Goal: Task Accomplishment & Management: Manage account settings

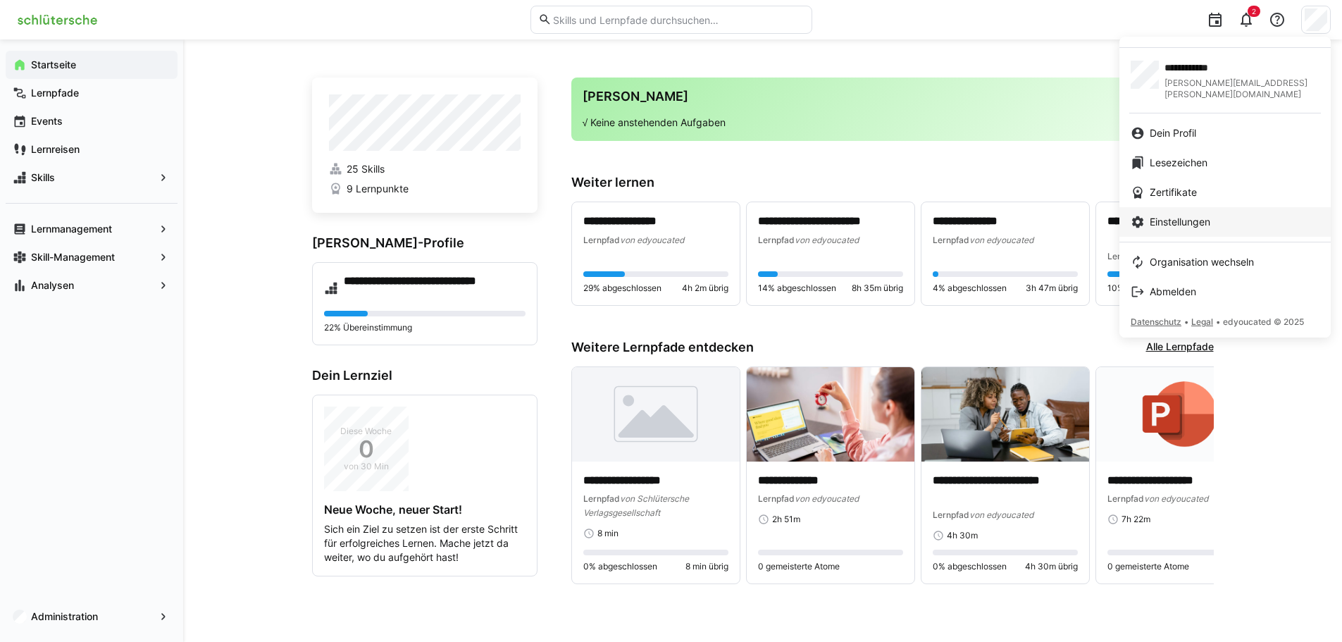
click at [1175, 215] on span "Einstellungen" at bounding box center [1179, 222] width 61 height 14
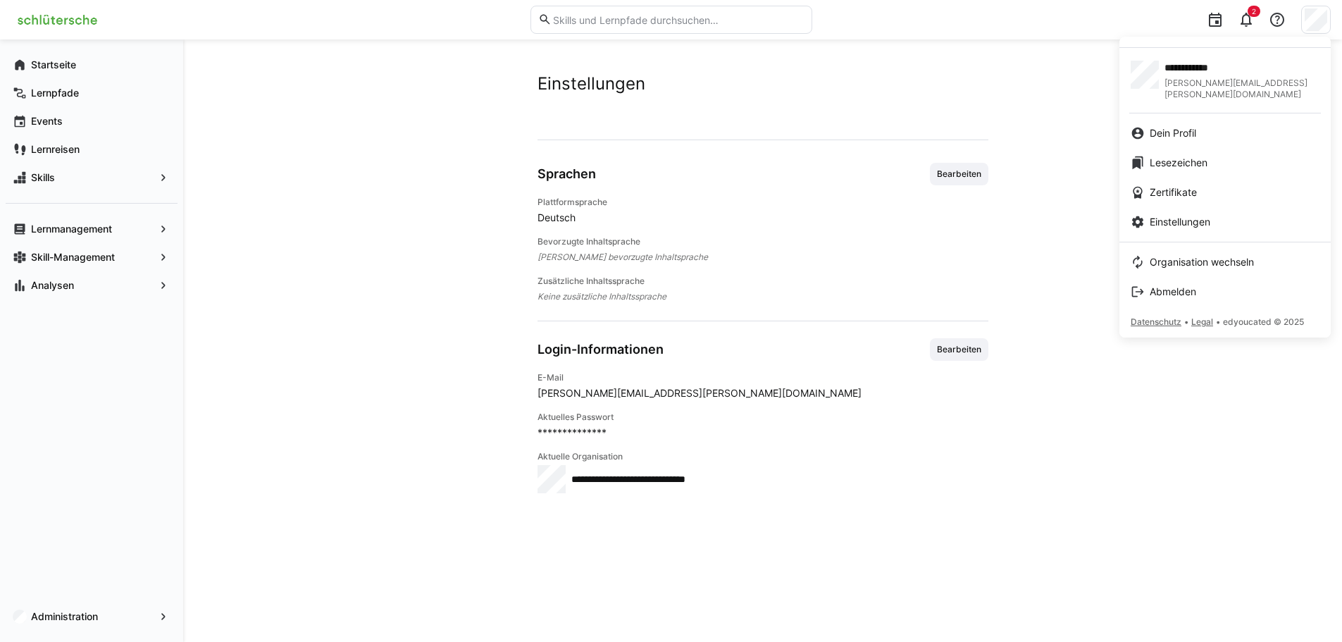
click at [160, 621] on div at bounding box center [671, 321] width 1342 height 642
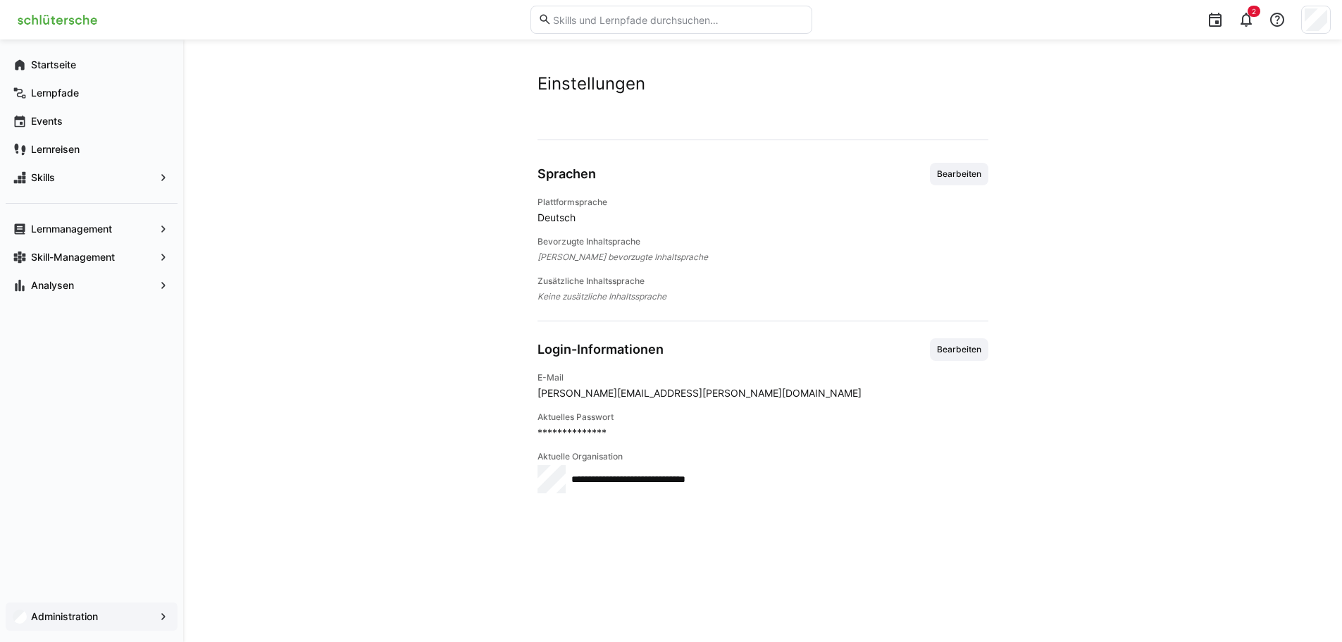
click at [158, 613] on eds-icon at bounding box center [163, 616] width 14 height 14
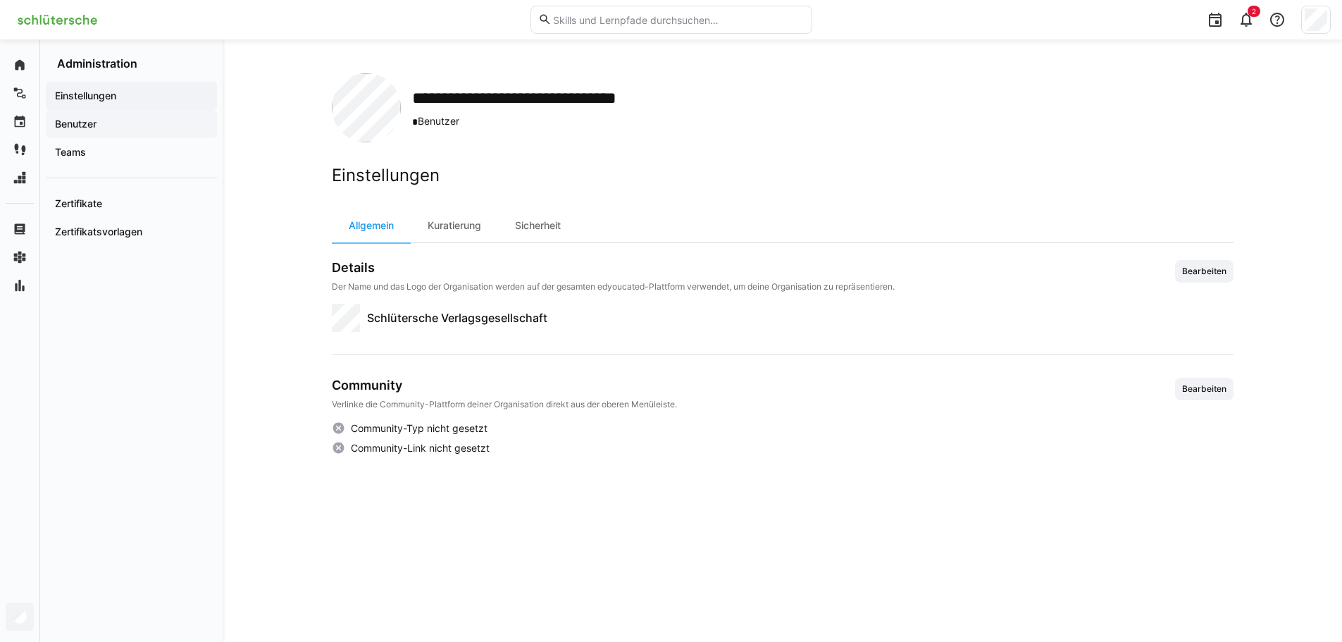
click at [156, 120] on span "Benutzer" at bounding box center [131, 124] width 157 height 14
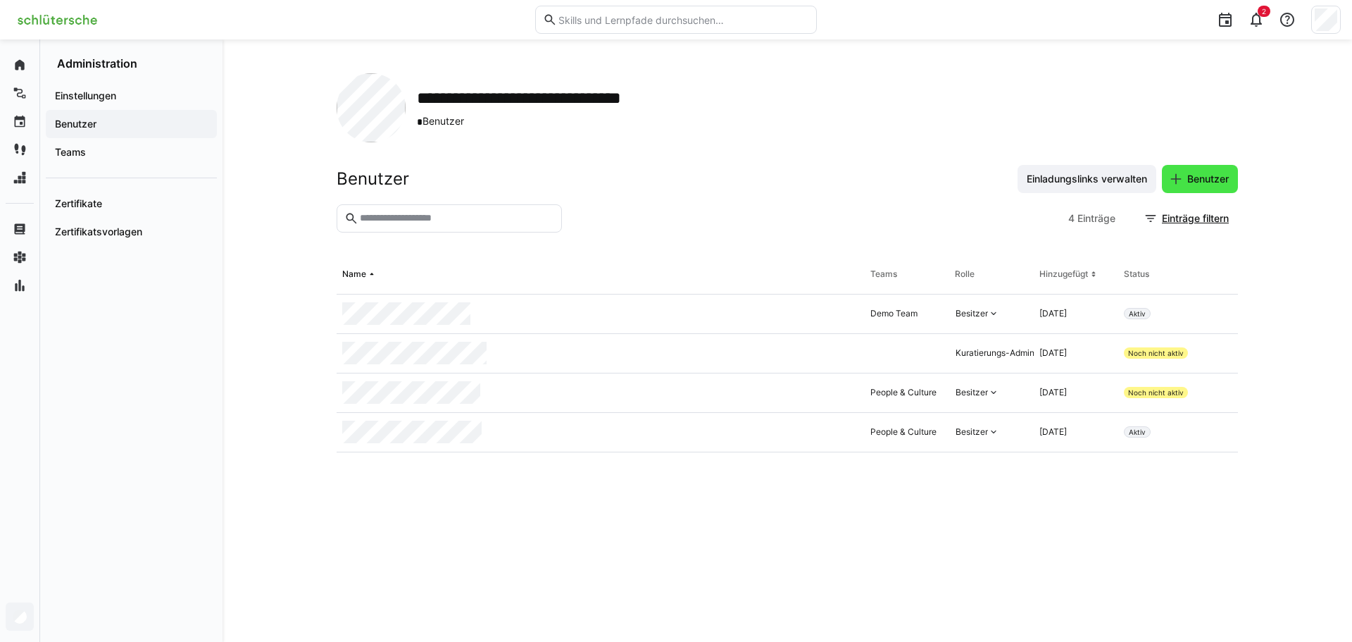
click at [1177, 182] on eds-icon at bounding box center [1176, 179] width 14 height 14
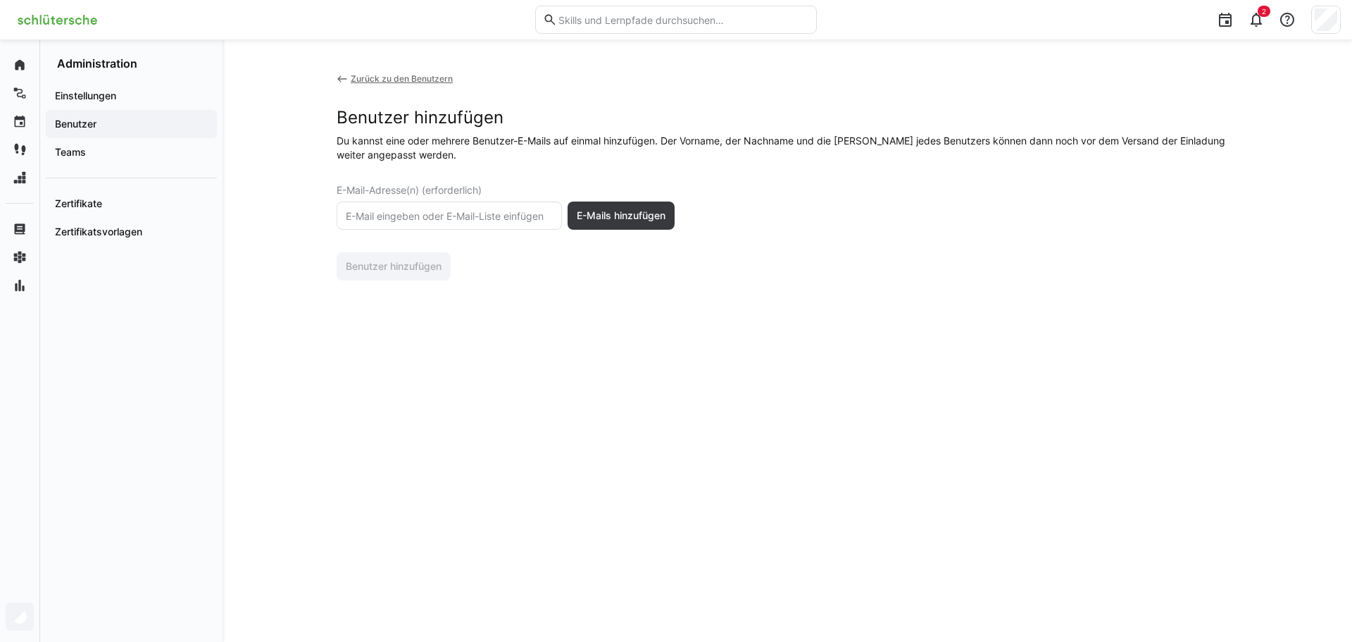
click at [439, 201] on eds-input at bounding box center [449, 215] width 225 height 28
click at [435, 213] on input "text" at bounding box center [449, 215] width 210 height 13
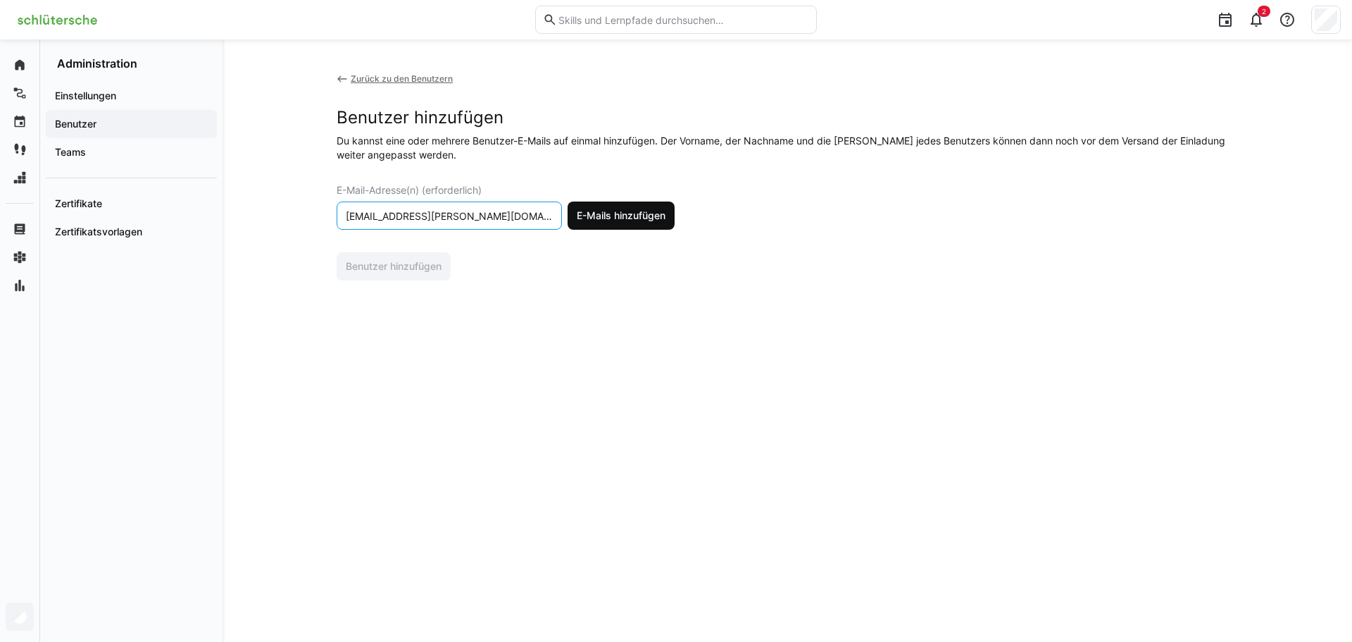
type input "natalija.neumann@schluetersche.de"
click at [595, 223] on span "E-Mails hinzufügen" at bounding box center [621, 215] width 107 height 28
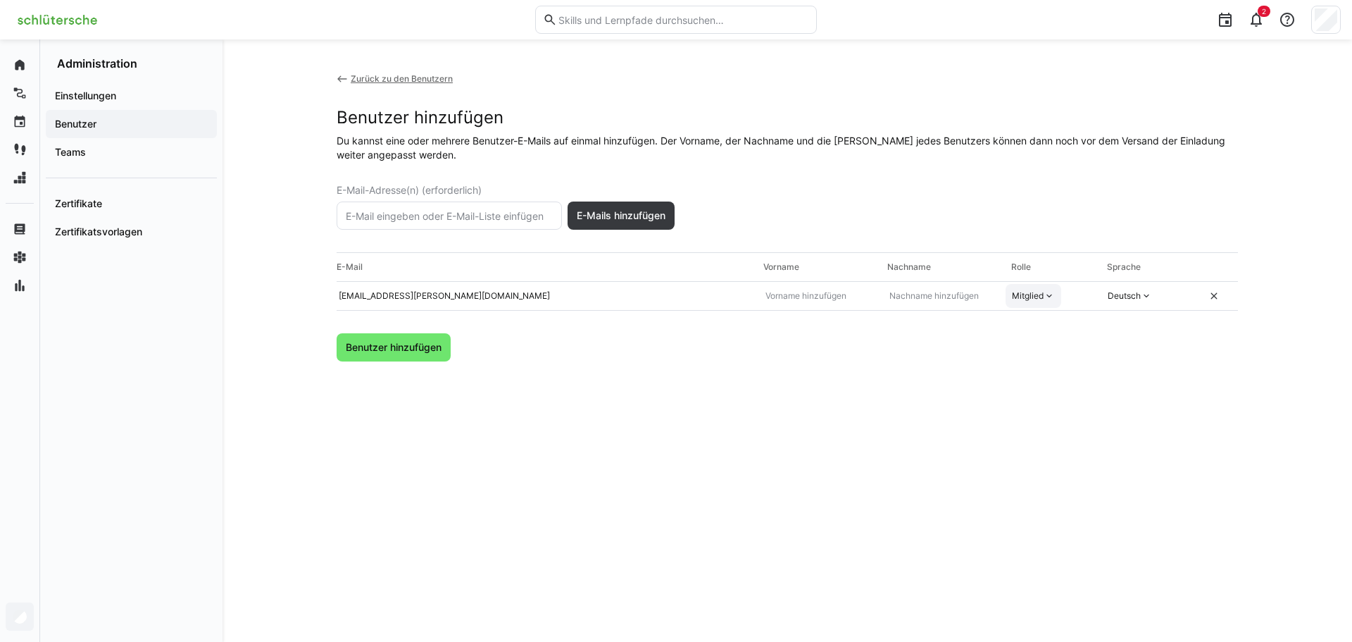
click at [1041, 300] on div "Mitglied" at bounding box center [1028, 295] width 32 height 11
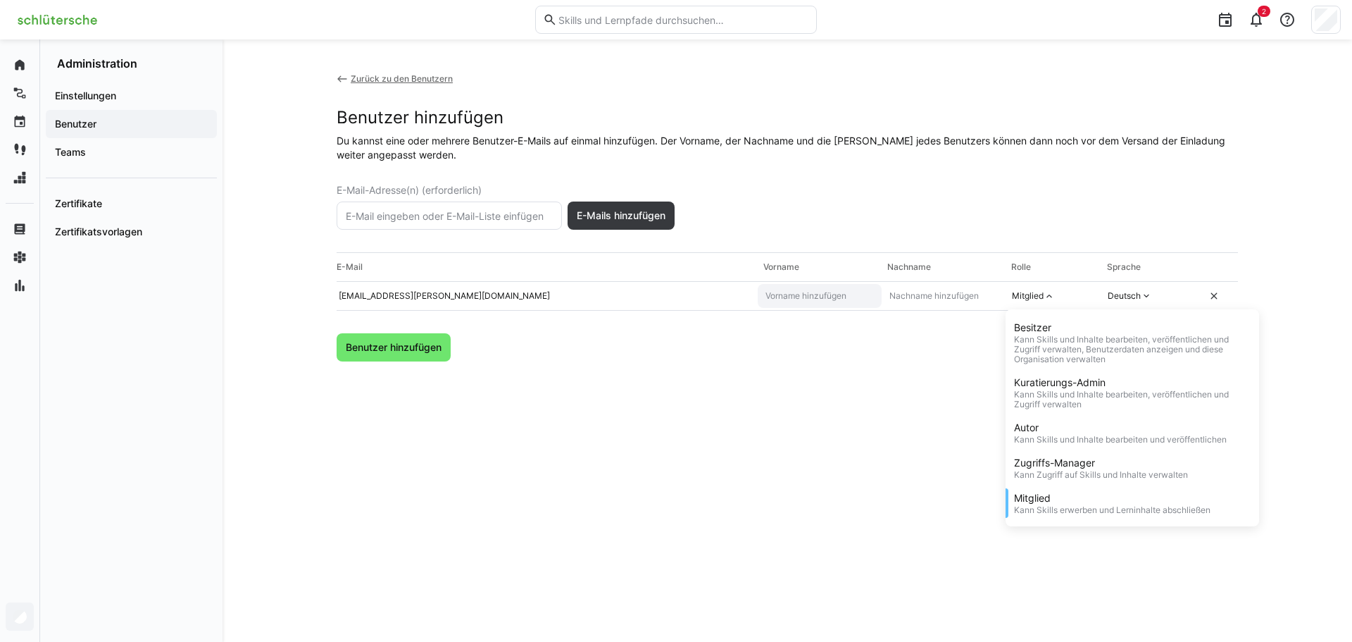
click at [758, 294] on eds-input at bounding box center [820, 296] width 124 height 24
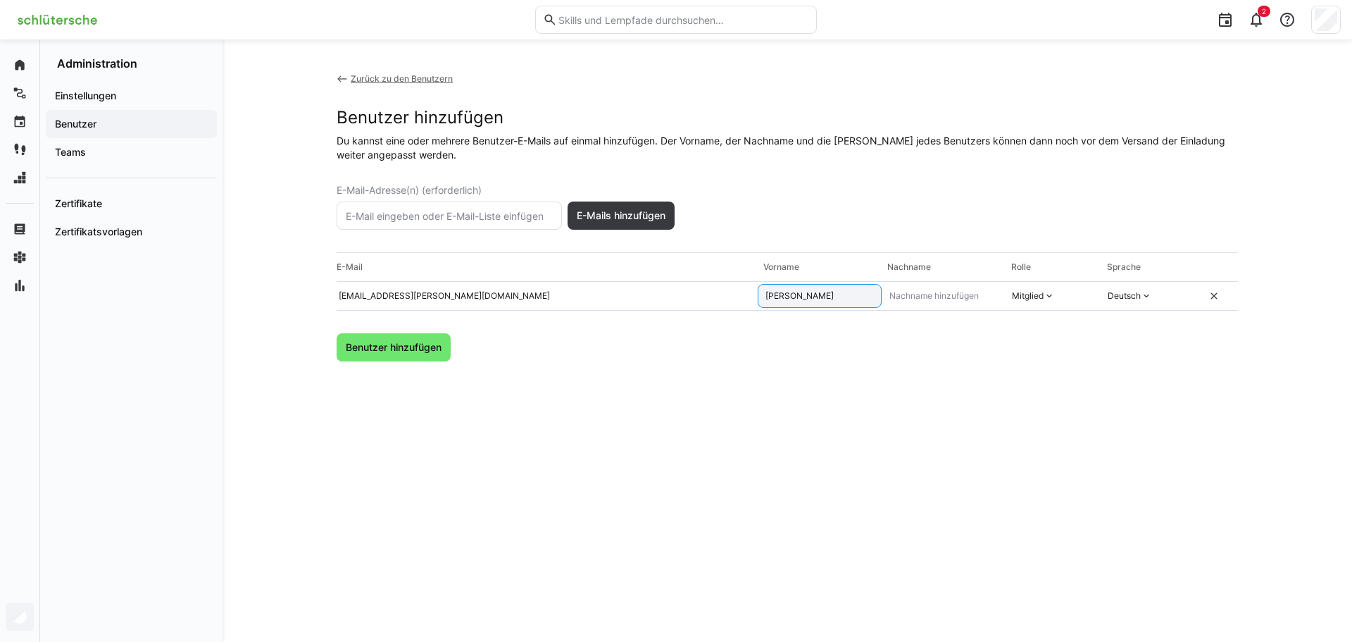
type input "Natalija"
type input "Neumann"
click at [1052, 292] on eds-icon at bounding box center [1049, 295] width 11 height 11
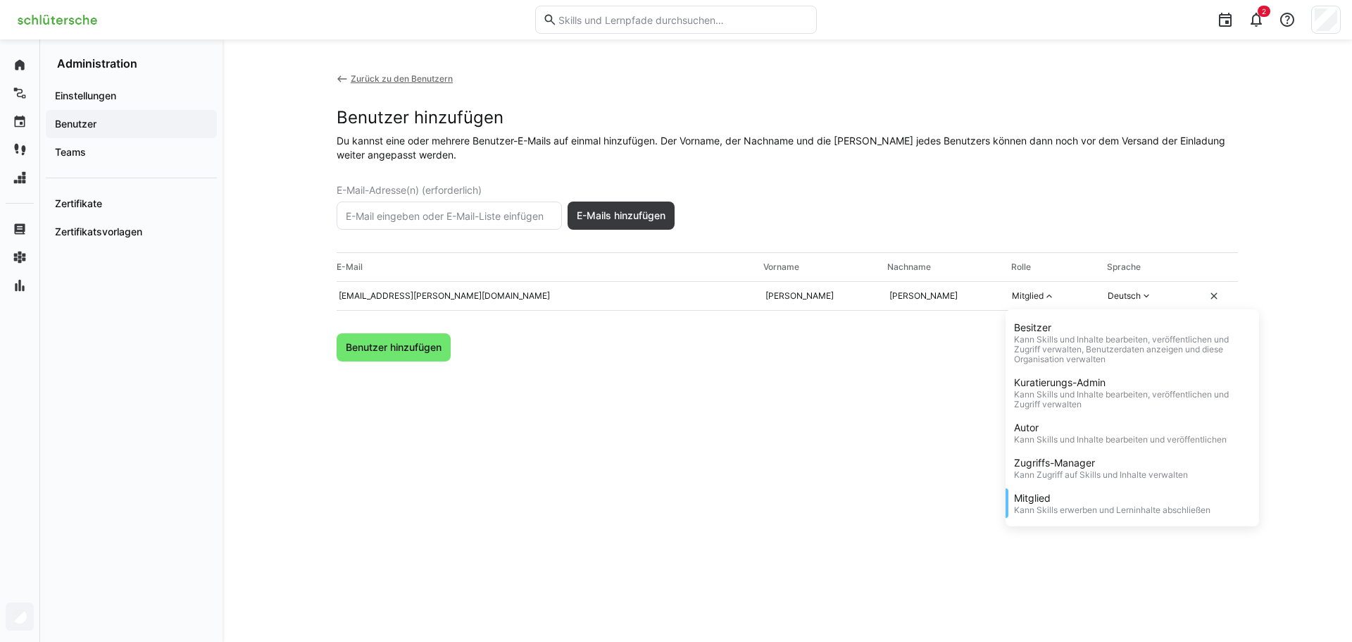
click at [875, 351] on div "Benutzer hinzufügen" at bounding box center [787, 347] width 901 height 28
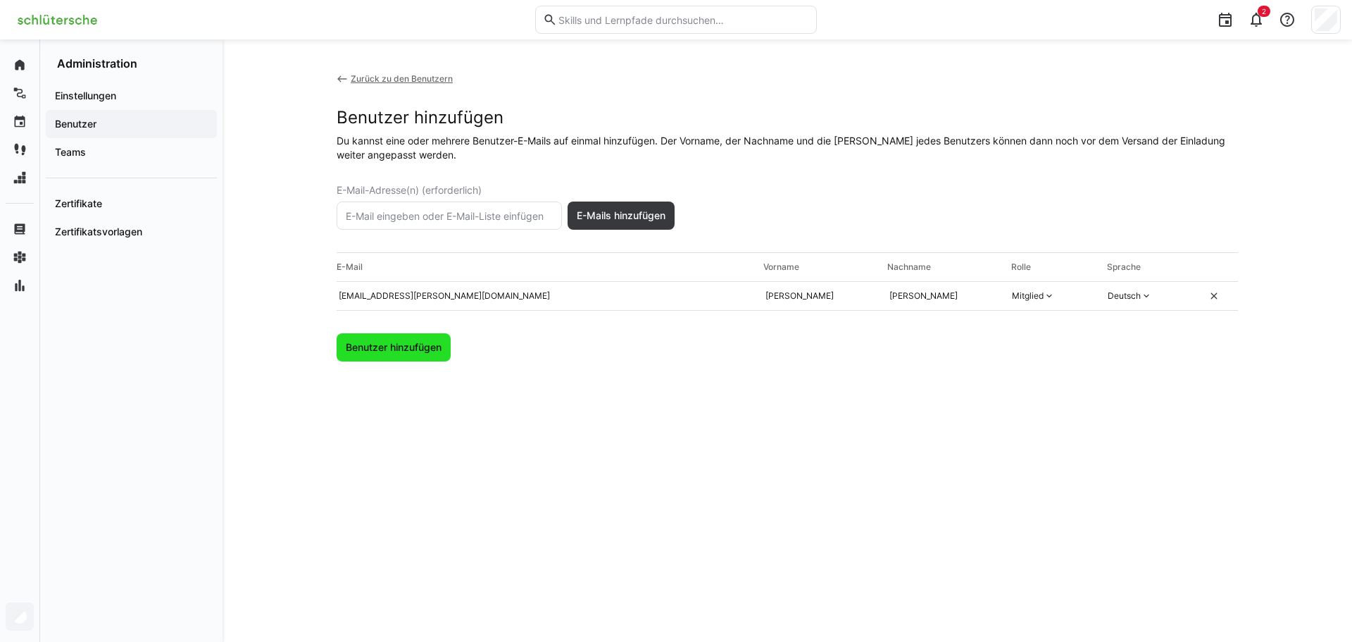
click at [430, 351] on span "Benutzer hinzufügen" at bounding box center [394, 347] width 100 height 14
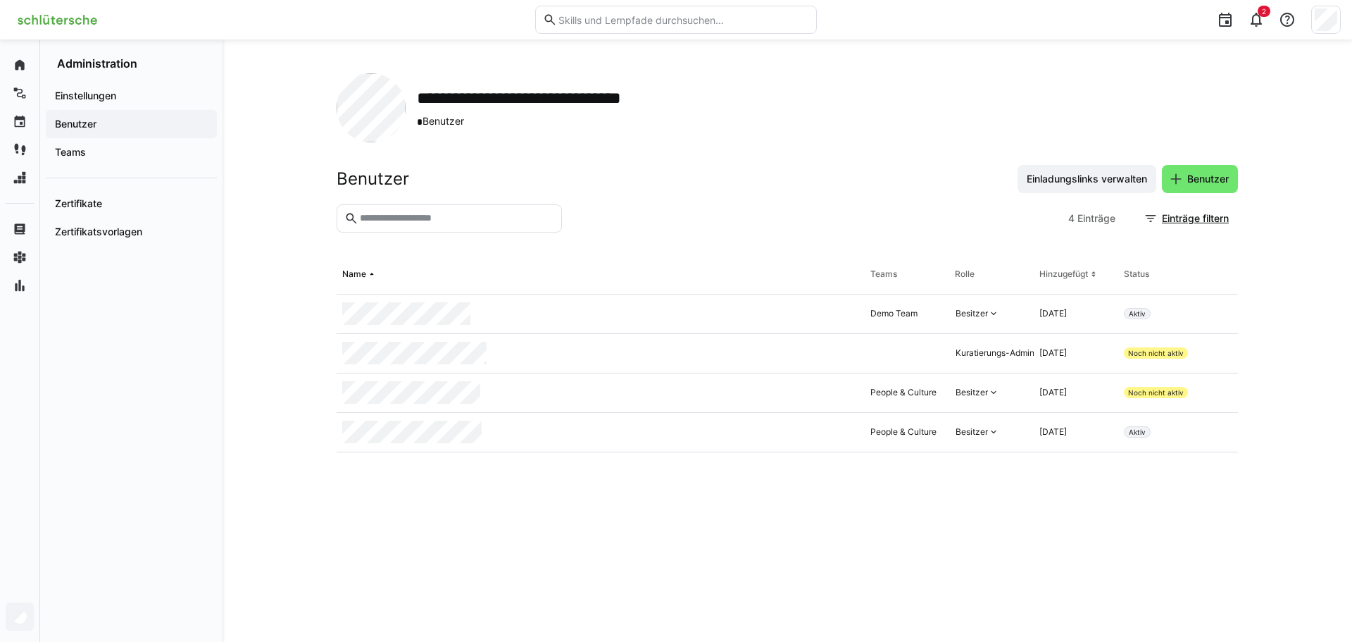
click at [687, 498] on eds-table "Name Teams Rolle Hinzugefügt Status Demo Team Besitzer 20.05.2025 Aktiv Kuratie…" at bounding box center [787, 431] width 901 height 353
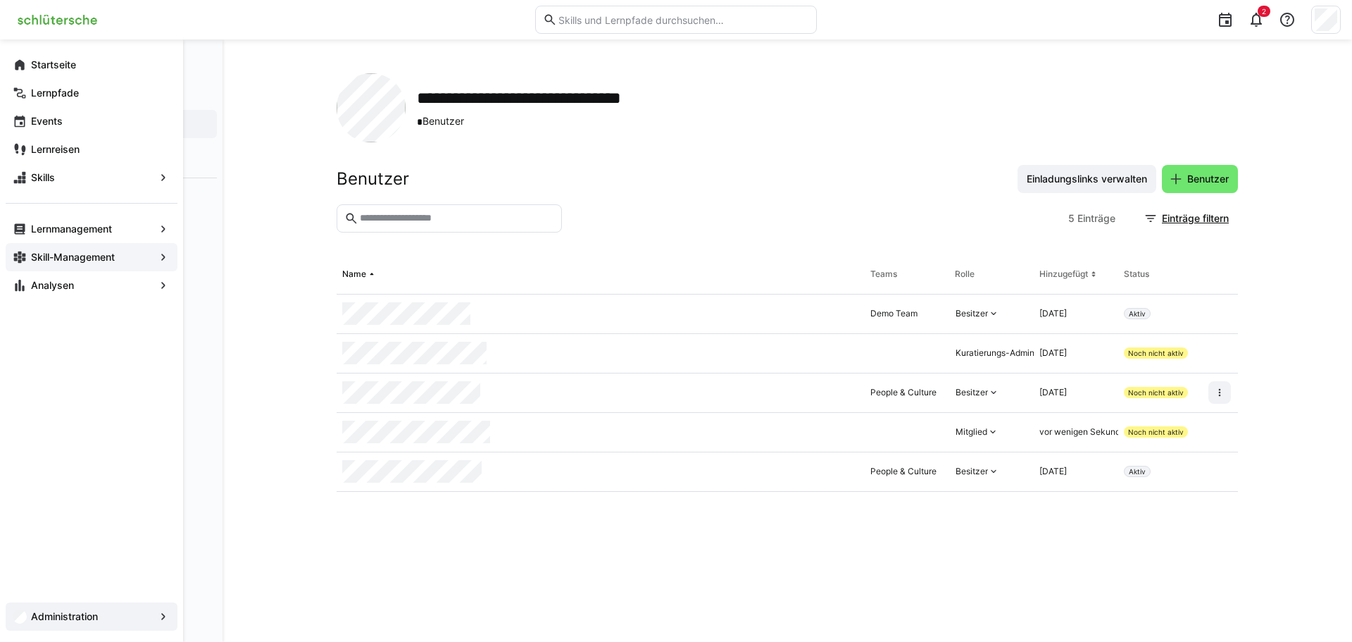
click at [106, 247] on div "Skill-Management" at bounding box center [92, 257] width 172 height 28
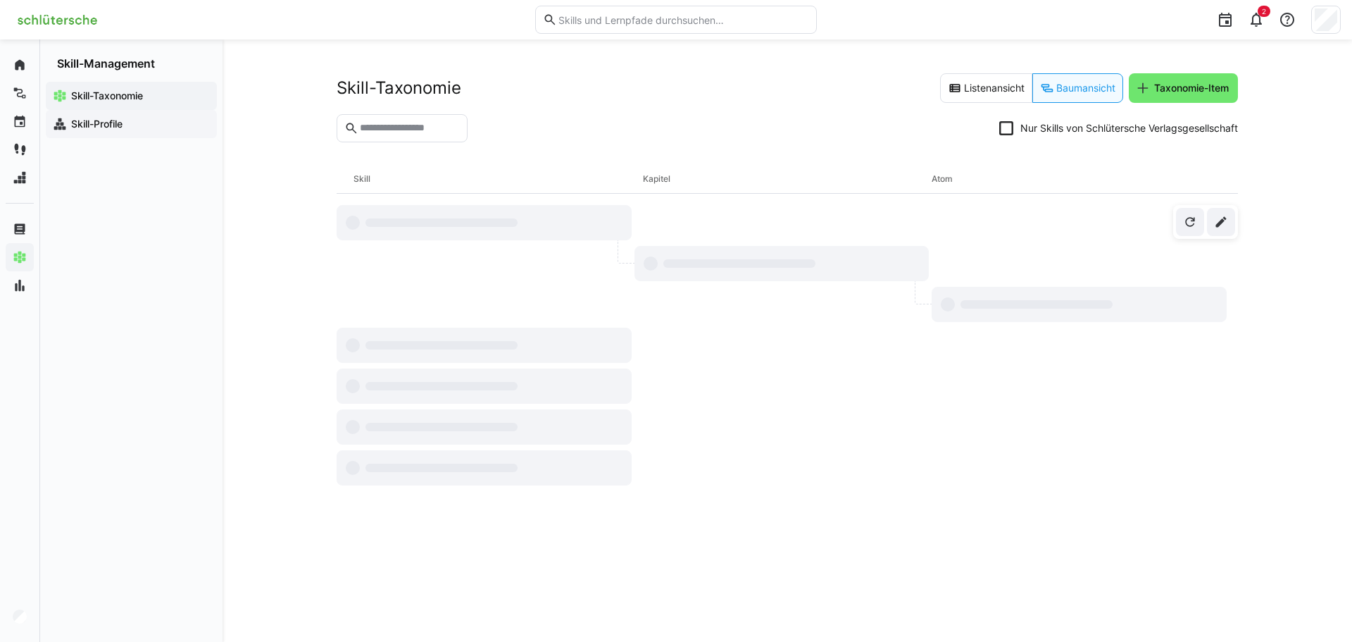
click at [144, 119] on span "Skill-Profile" at bounding box center [139, 124] width 141 height 14
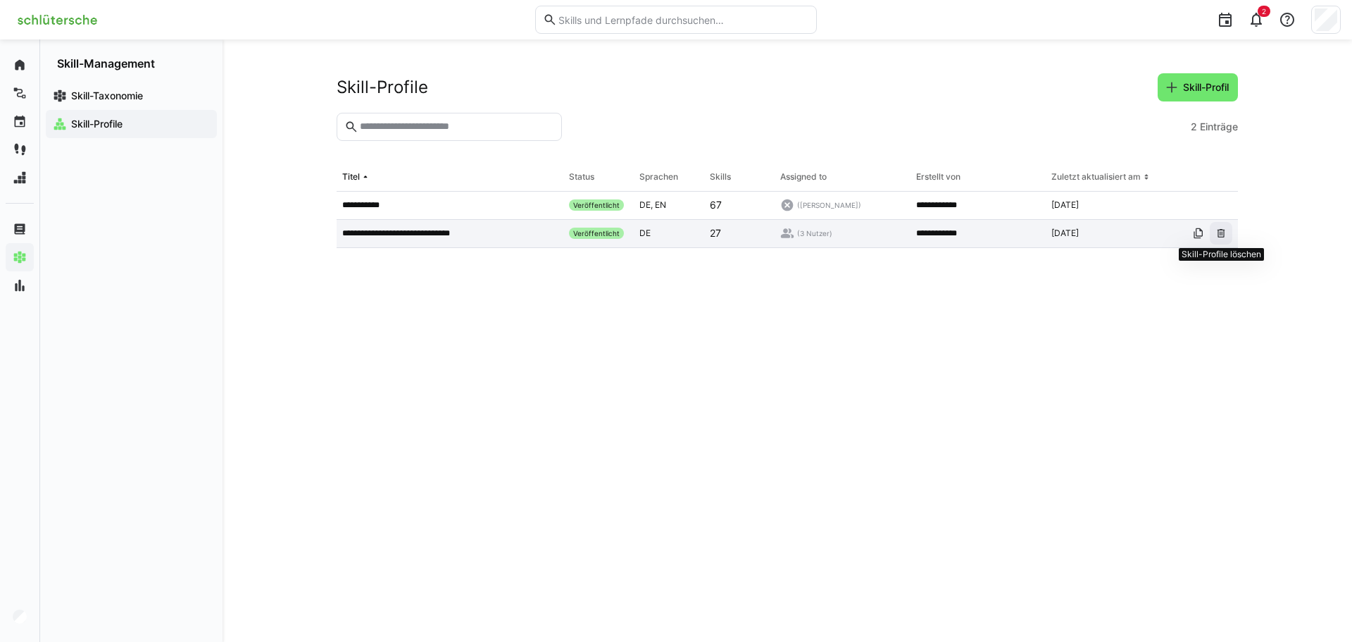
click at [1216, 232] on eds-icon at bounding box center [1221, 232] width 11 height 11
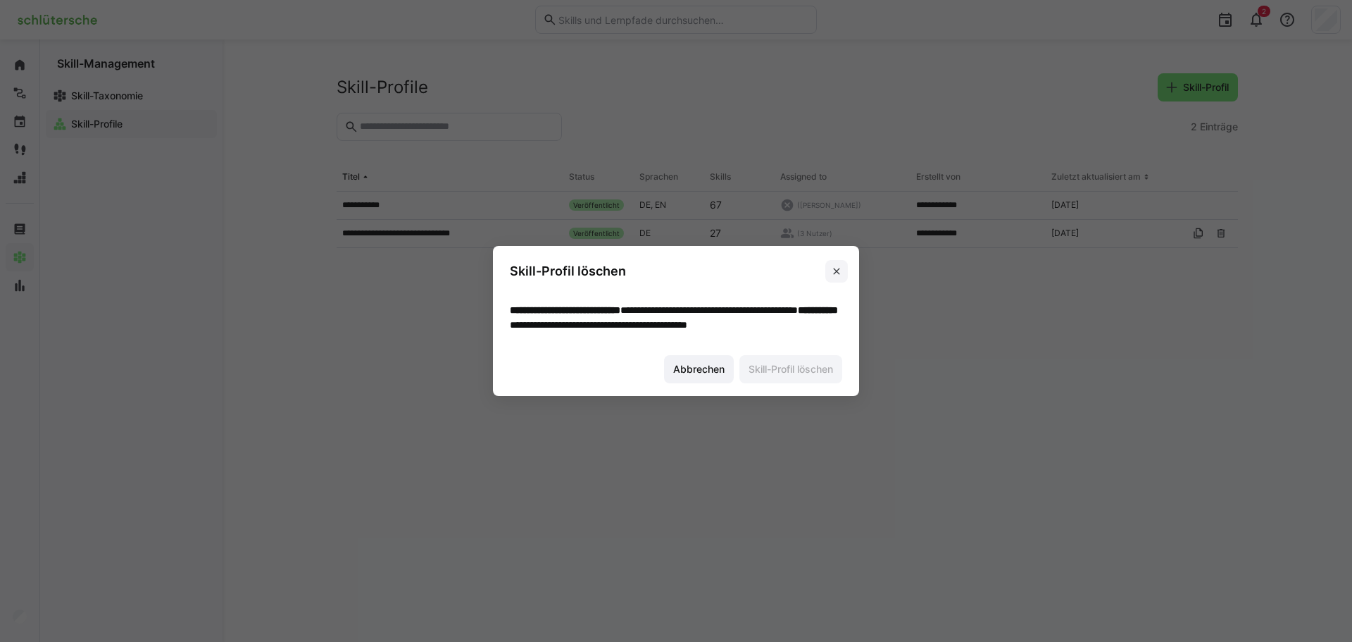
click at [825, 260] on span at bounding box center [836, 271] width 23 height 23
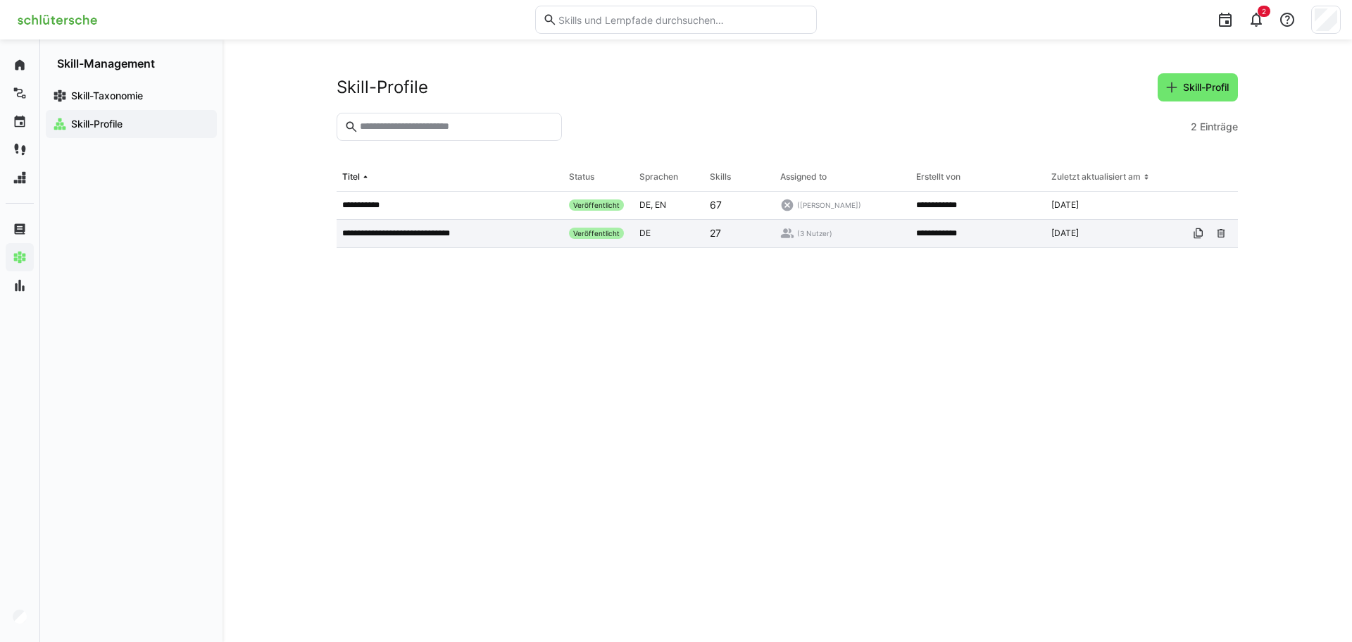
click at [451, 221] on div "**********" at bounding box center [450, 234] width 227 height 28
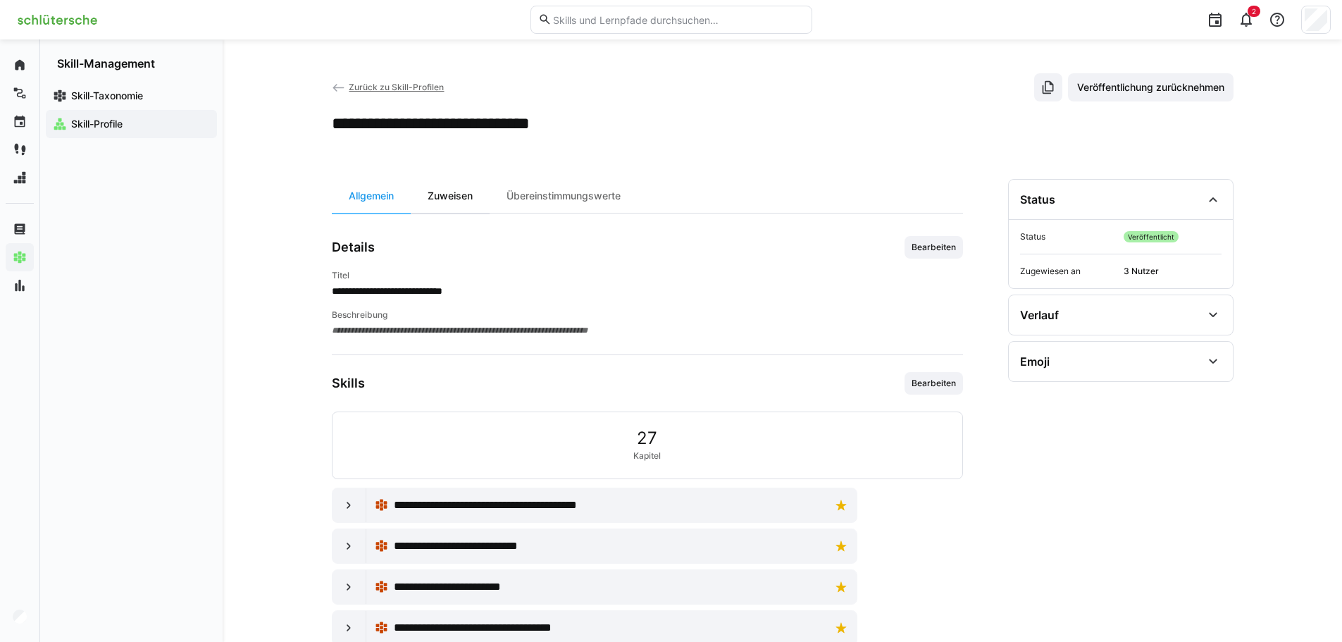
click at [466, 182] on div "Zuweisen" at bounding box center [450, 196] width 79 height 34
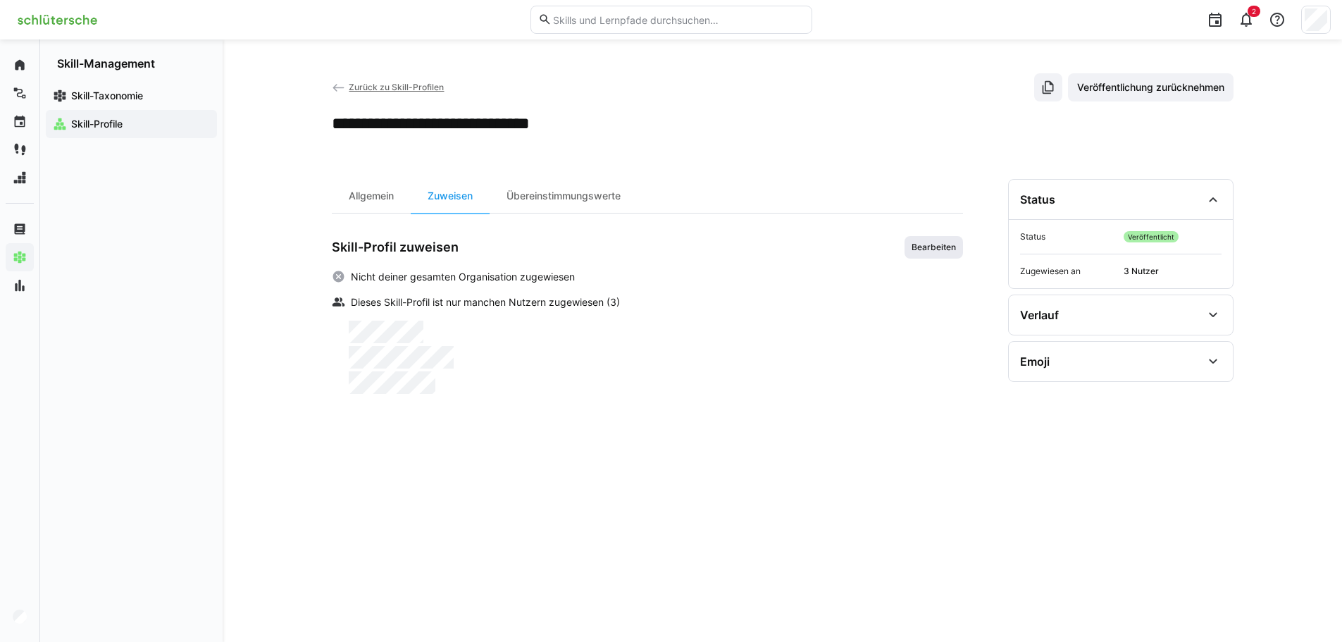
click at [927, 251] on span "Bearbeiten" at bounding box center [933, 247] width 47 height 11
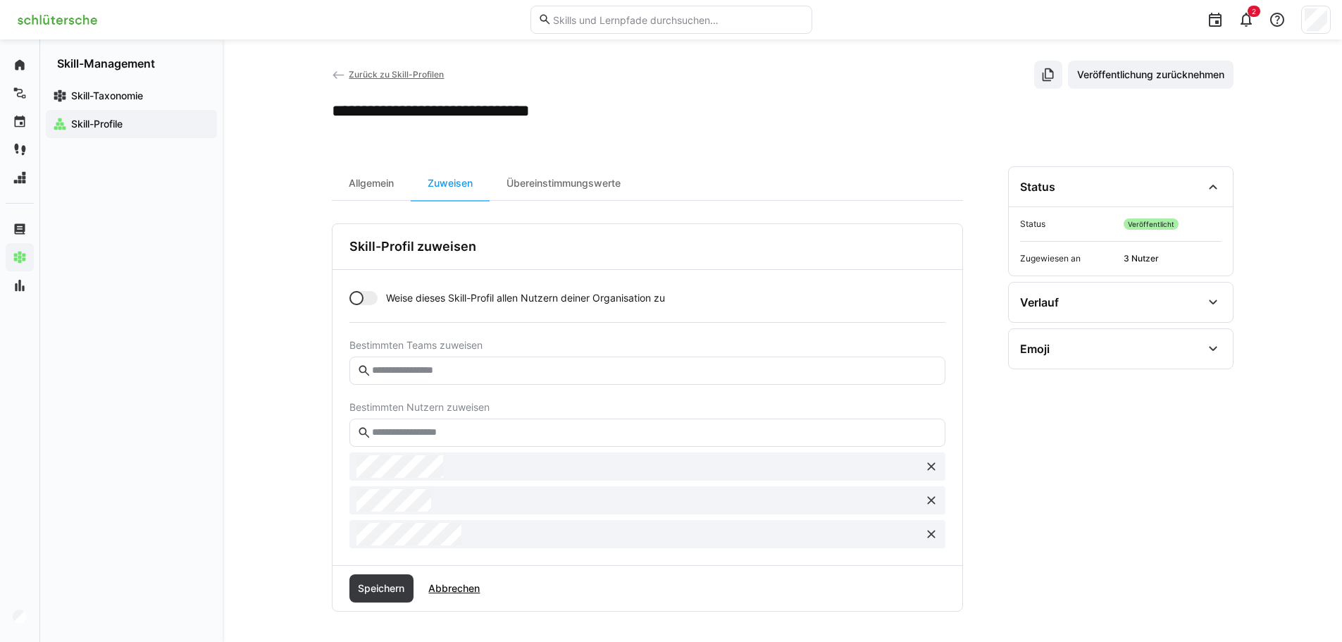
scroll to position [16, 0]
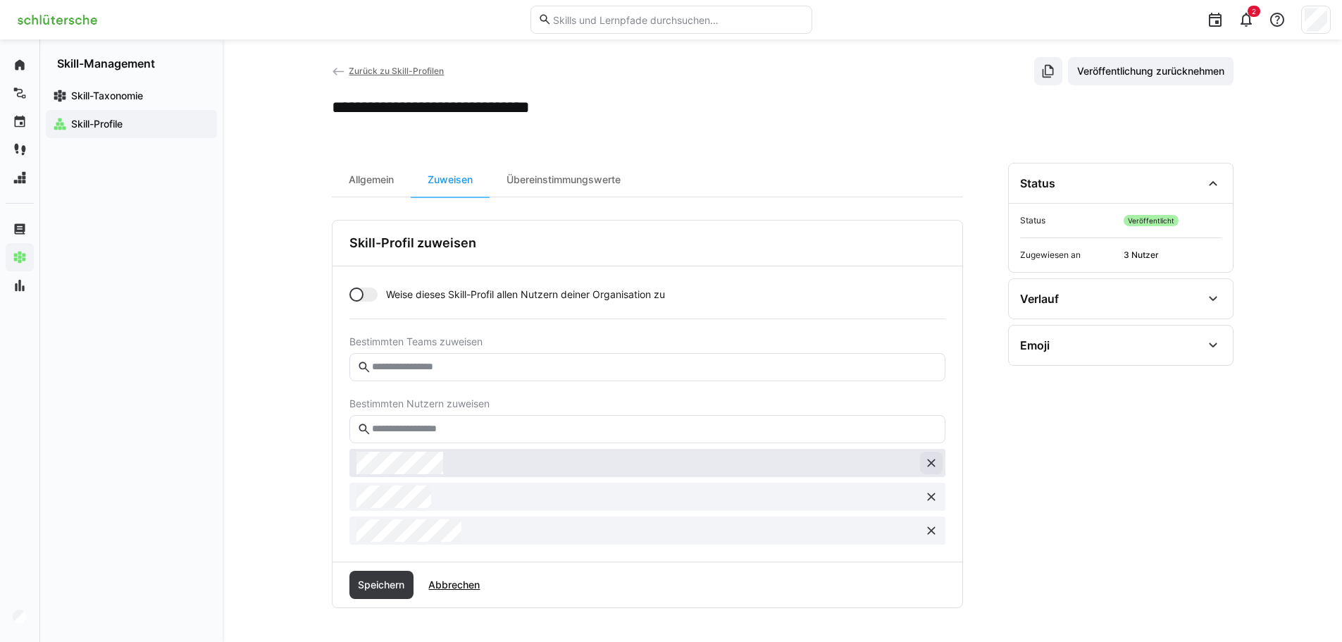
click at [932, 467] on eds-icon at bounding box center [931, 463] width 14 height 14
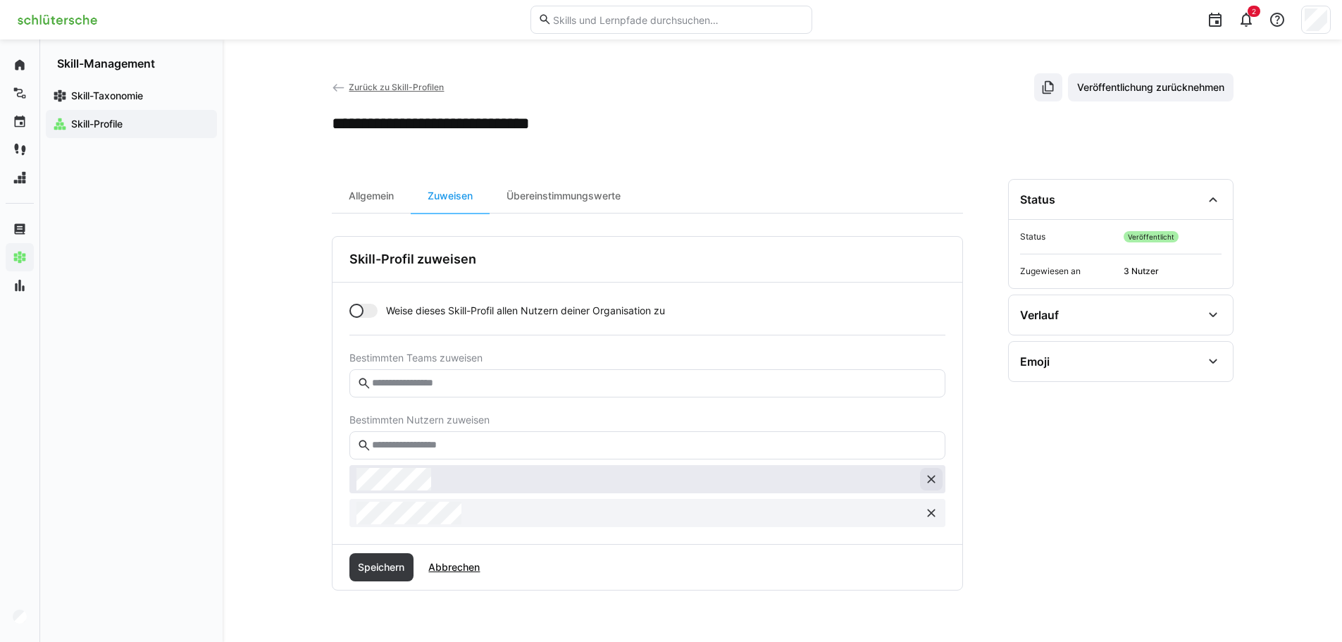
click at [932, 472] on eds-icon at bounding box center [931, 479] width 14 height 14
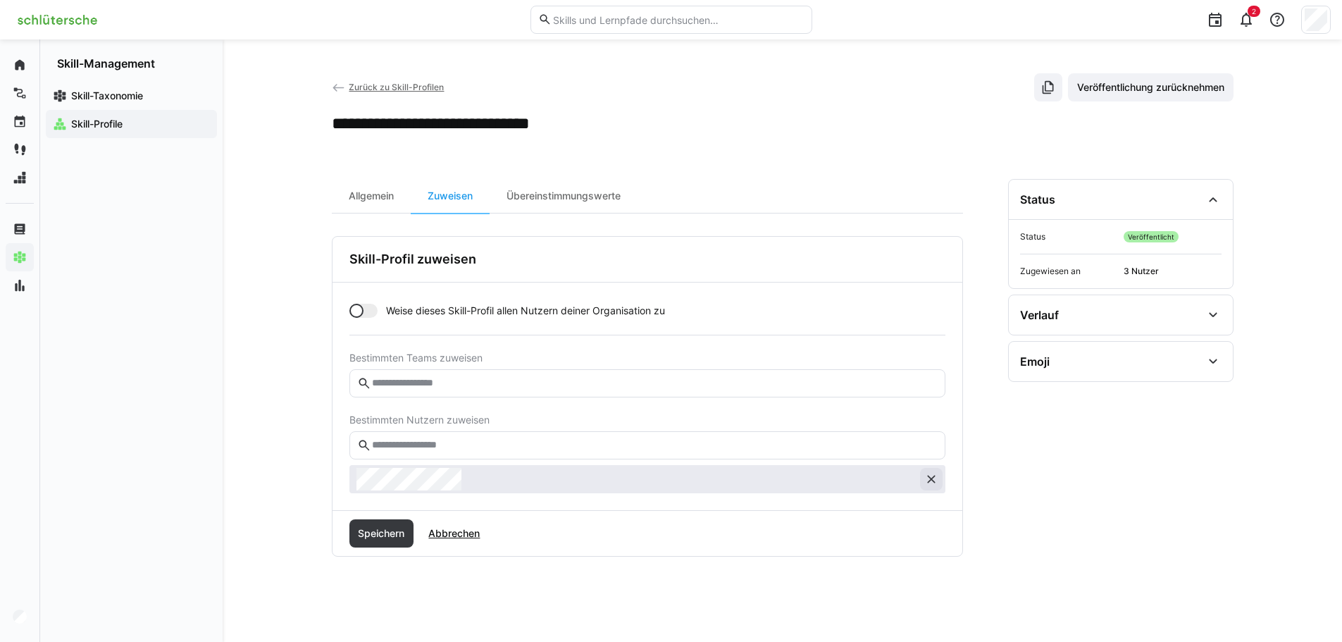
click at [933, 485] on eds-icon at bounding box center [931, 479] width 14 height 14
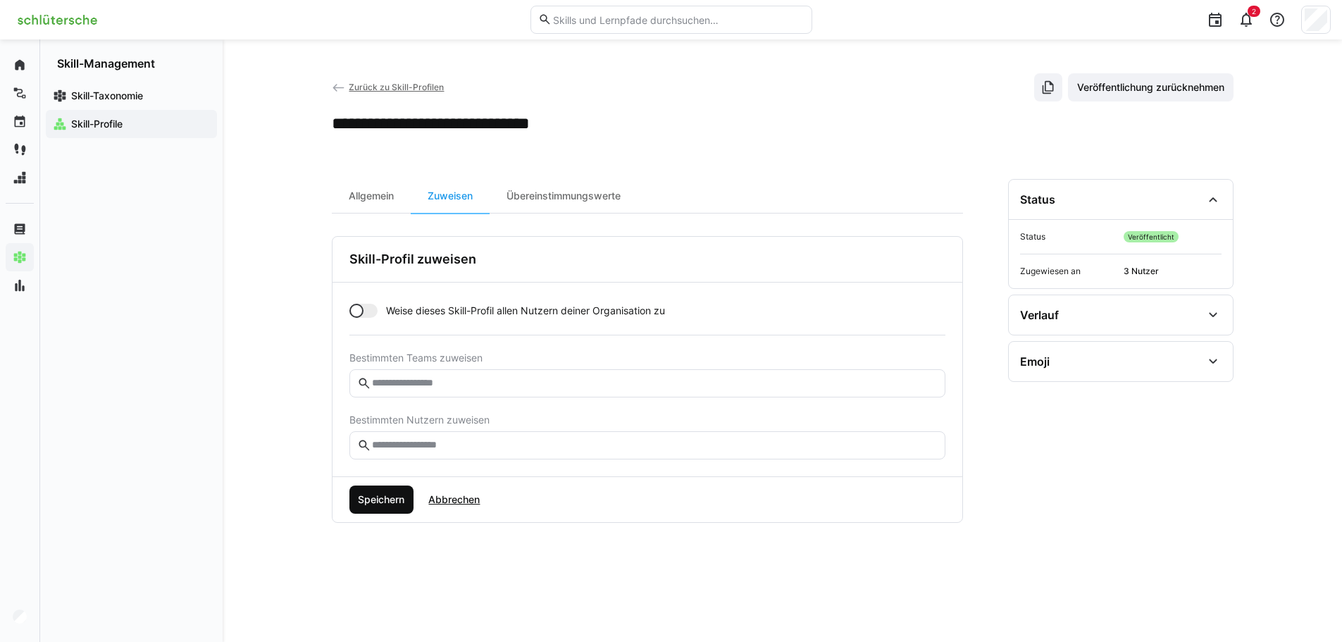
click at [376, 496] on span "Speichern" at bounding box center [381, 499] width 51 height 14
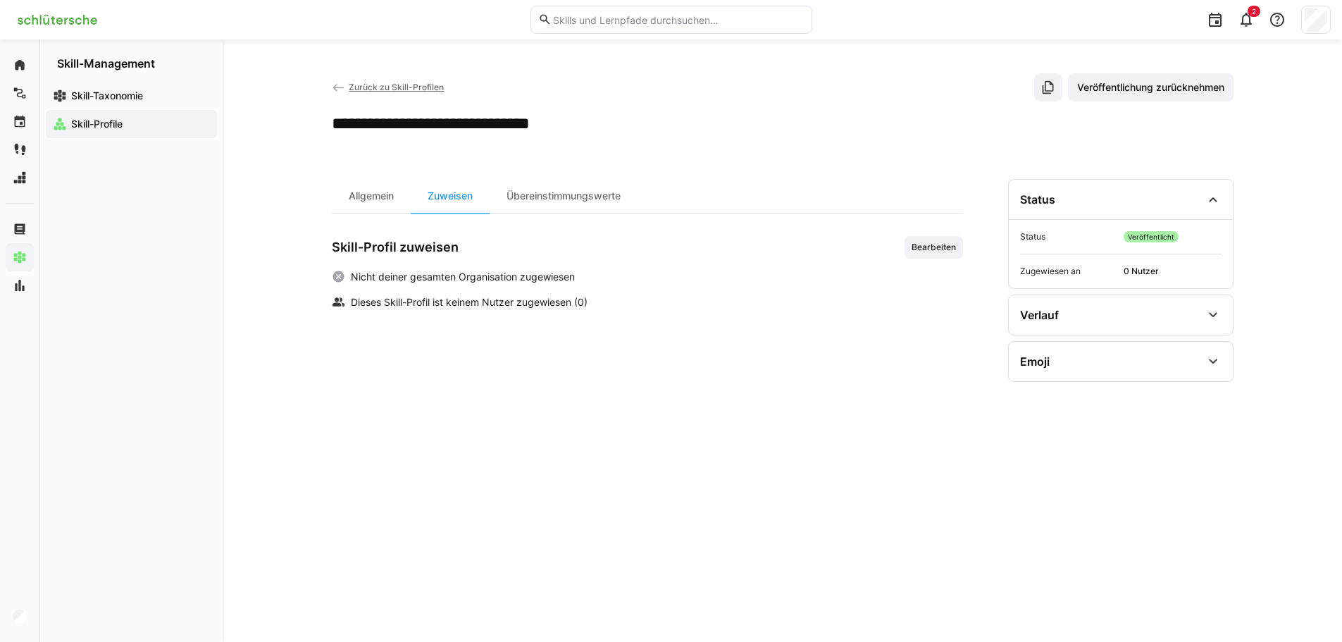
click at [339, 87] on eds-icon at bounding box center [339, 88] width 14 height 14
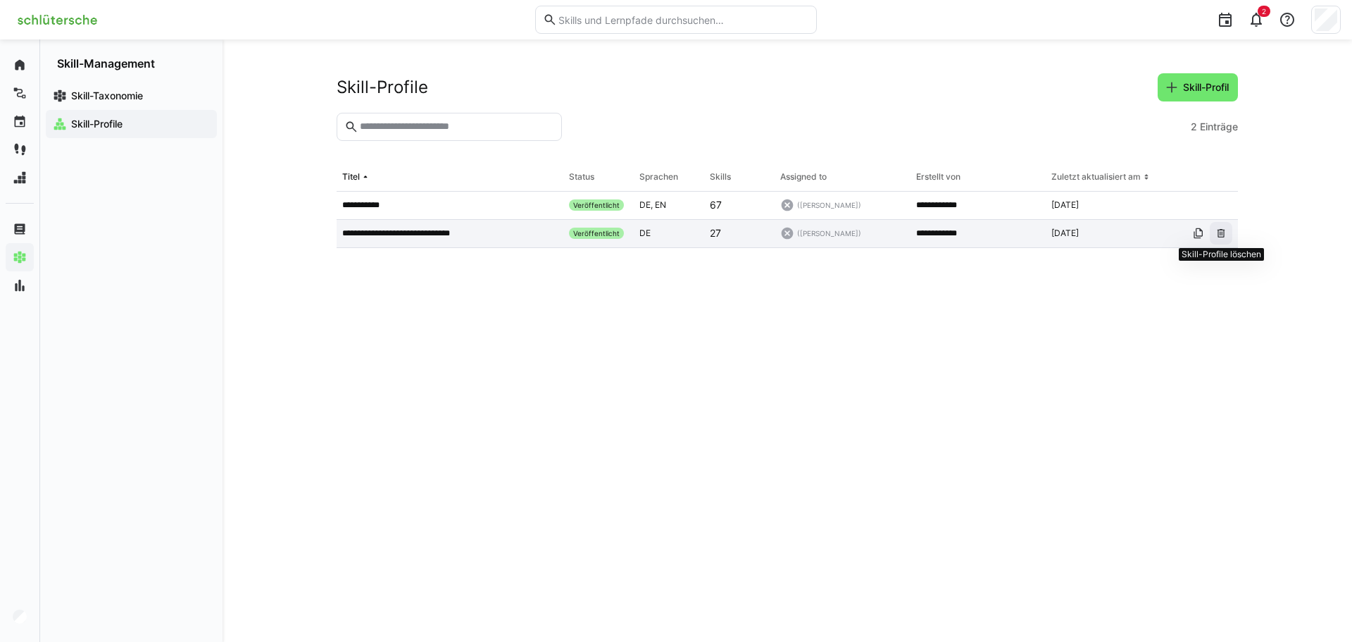
click at [1221, 237] on eds-icon at bounding box center [1221, 232] width 11 height 11
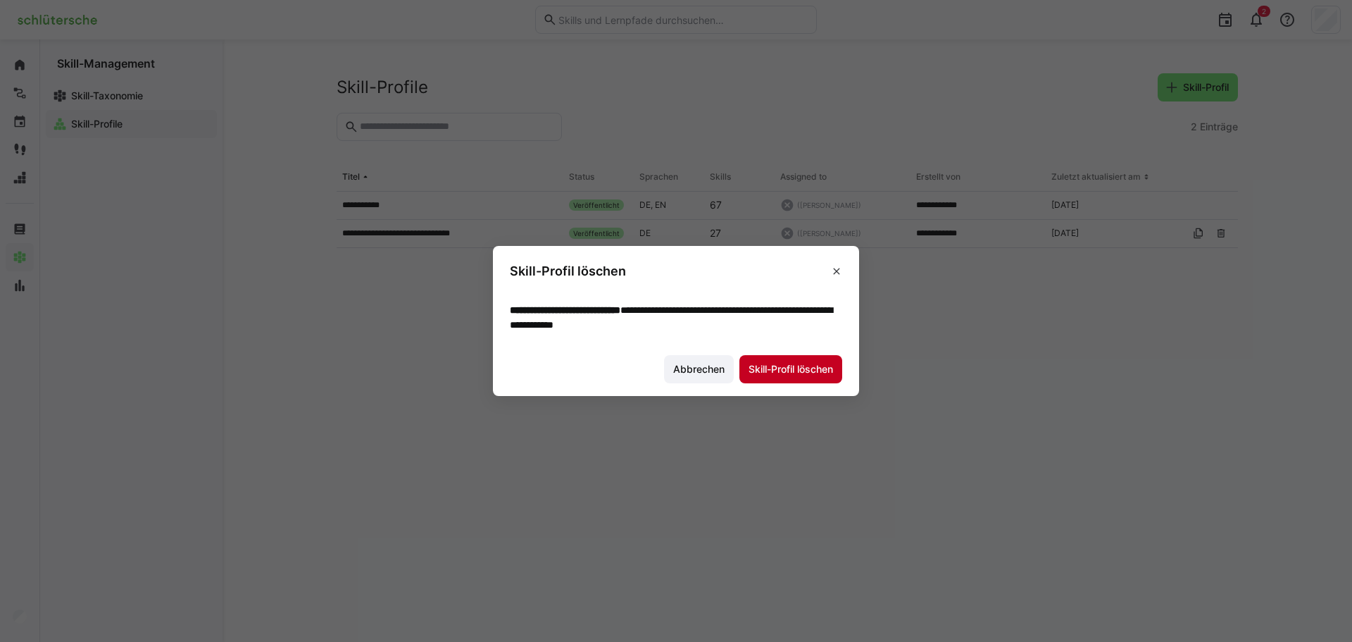
click at [803, 366] on span "Skill-Profil löschen" at bounding box center [791, 369] width 89 height 14
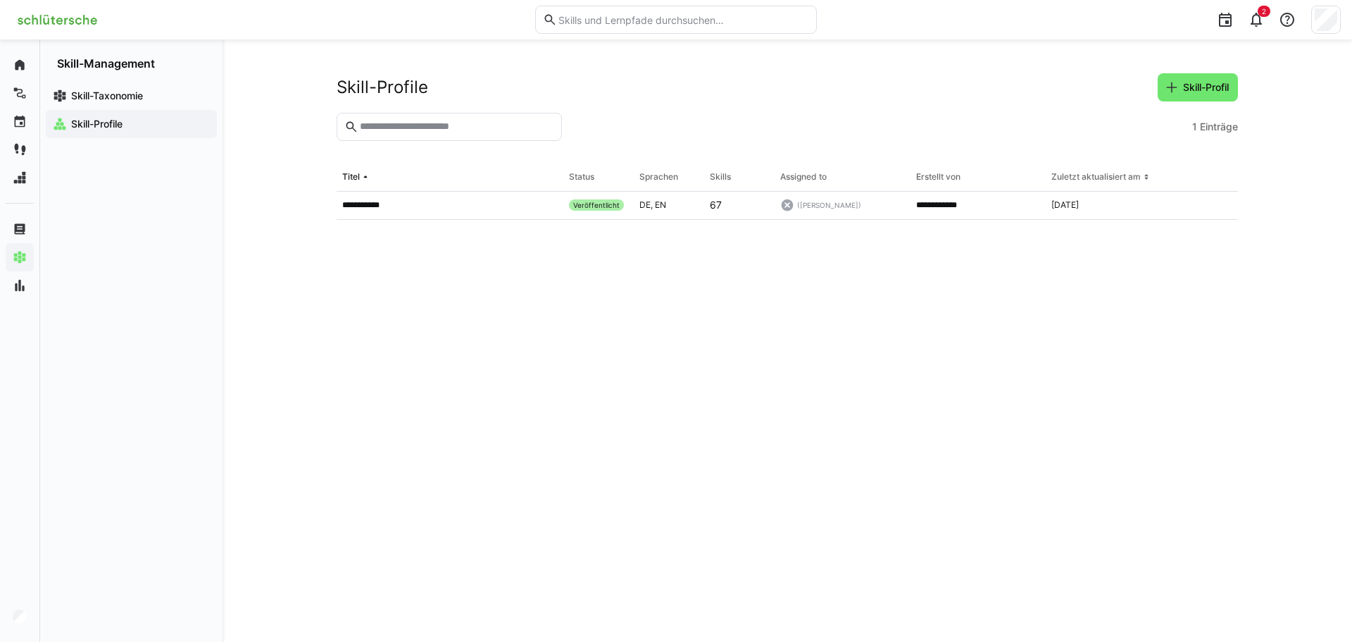
click at [722, 387] on eds-table "**********" at bounding box center [787, 385] width 901 height 444
drag, startPoint x: 45, startPoint y: 33, endPoint x: 56, endPoint y: 23, distance: 15.4
click at [45, 32] on div "2" at bounding box center [676, 19] width 1330 height 39
click at [58, 22] on img at bounding box center [57, 19] width 92 height 23
